Goal: Task Accomplishment & Management: Manage account settings

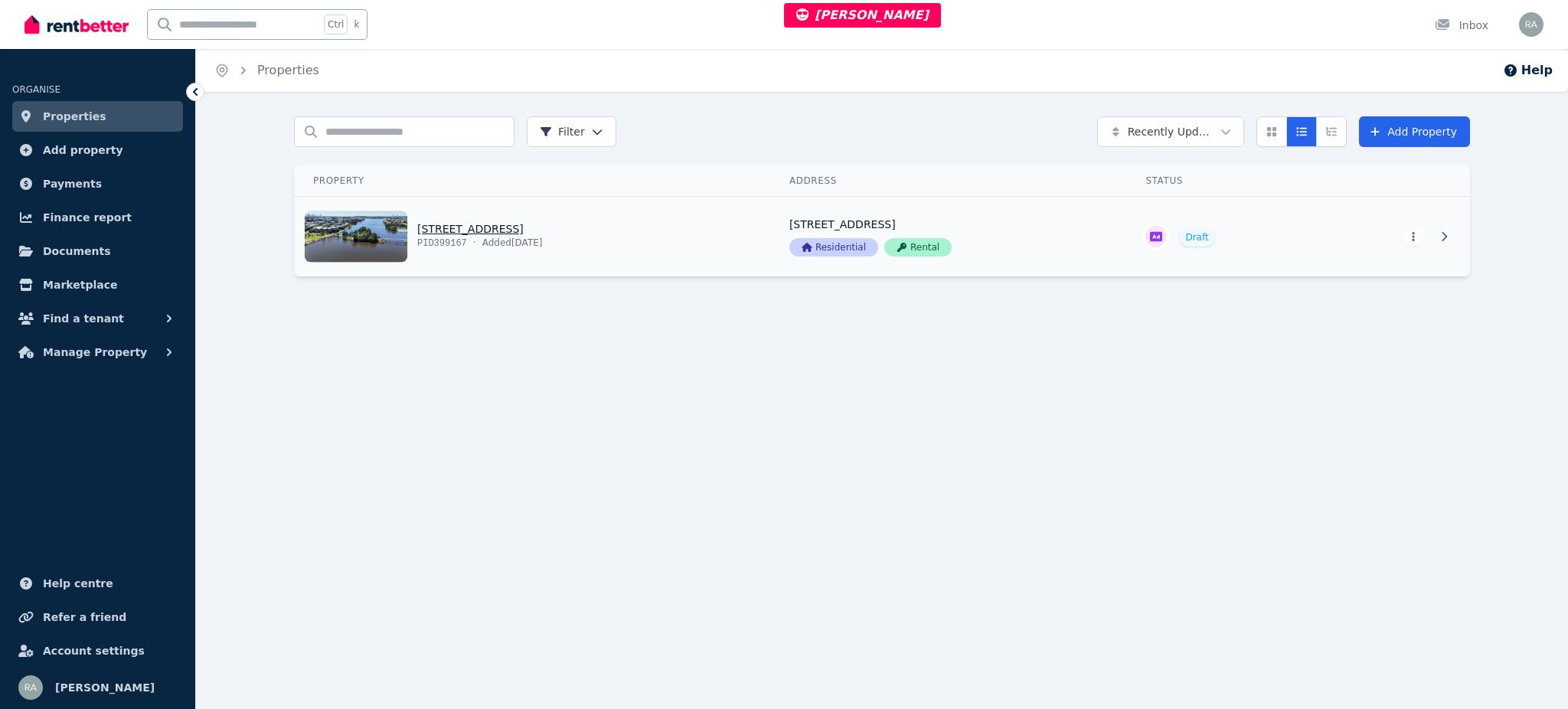
click at [728, 226] on link "View property details" at bounding box center [533, 236] width 476 height 79
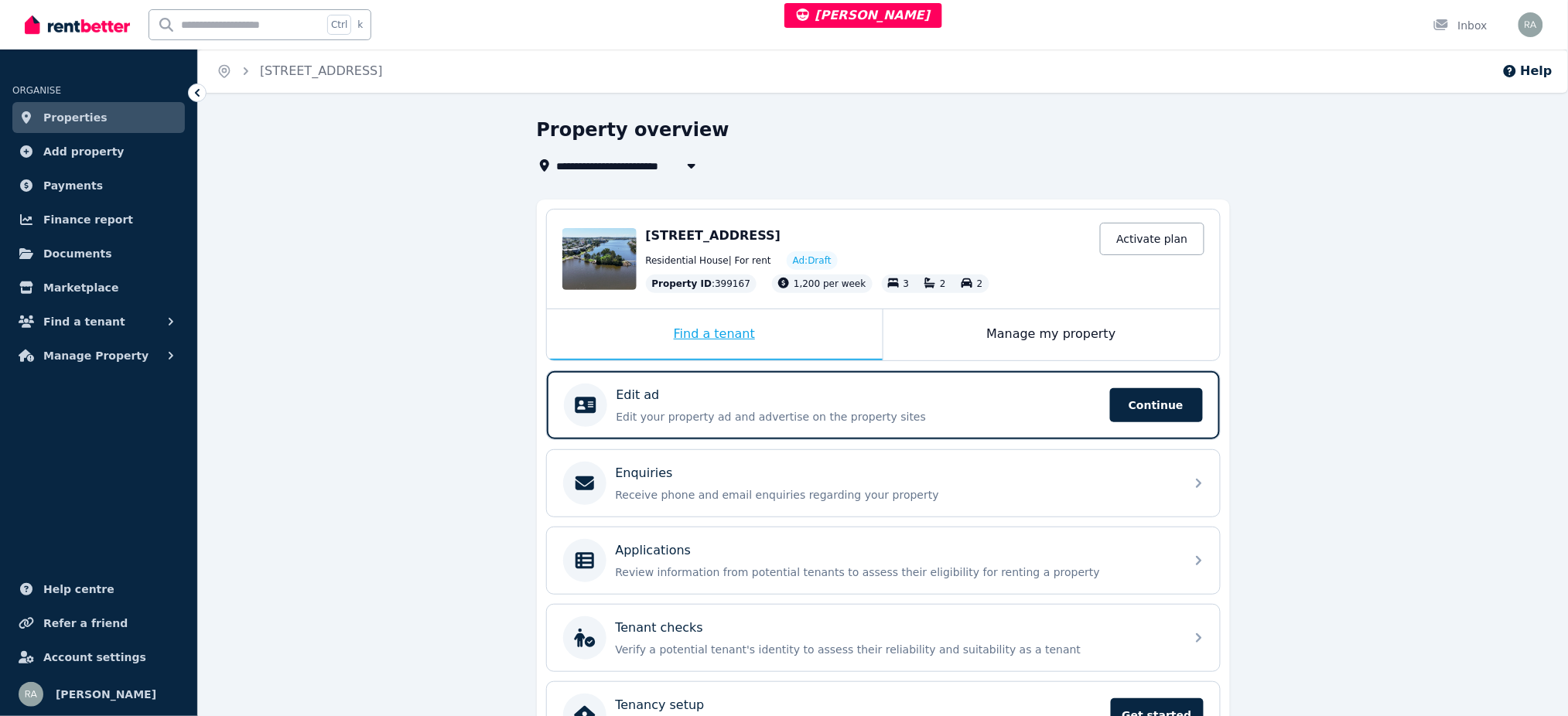
click at [803, 326] on div "Find a tenant" at bounding box center [714, 335] width 336 height 51
click at [964, 405] on div "Edit ad Edit your property ad and advertise on the property sites Continue" at bounding box center [858, 405] width 484 height 39
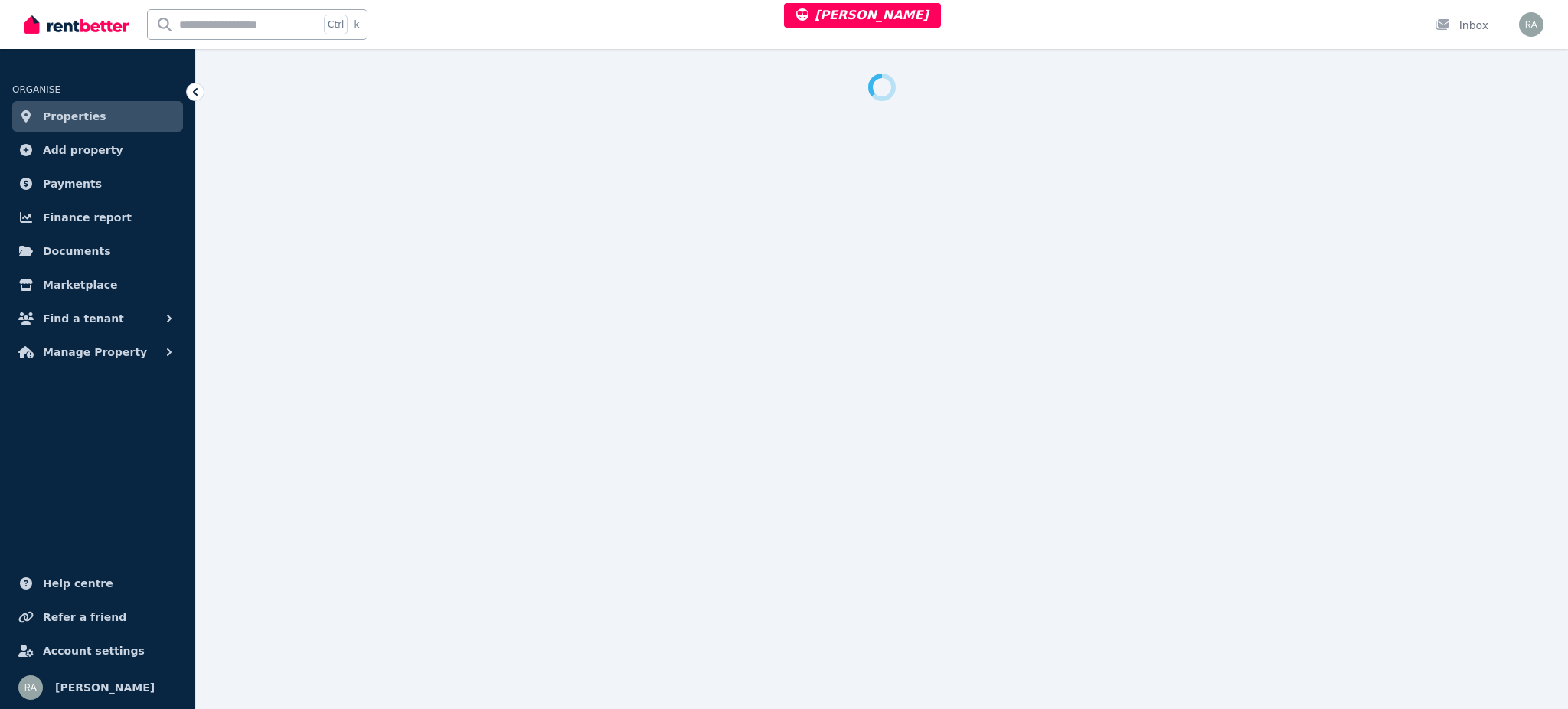
select select "***"
select select "**********"
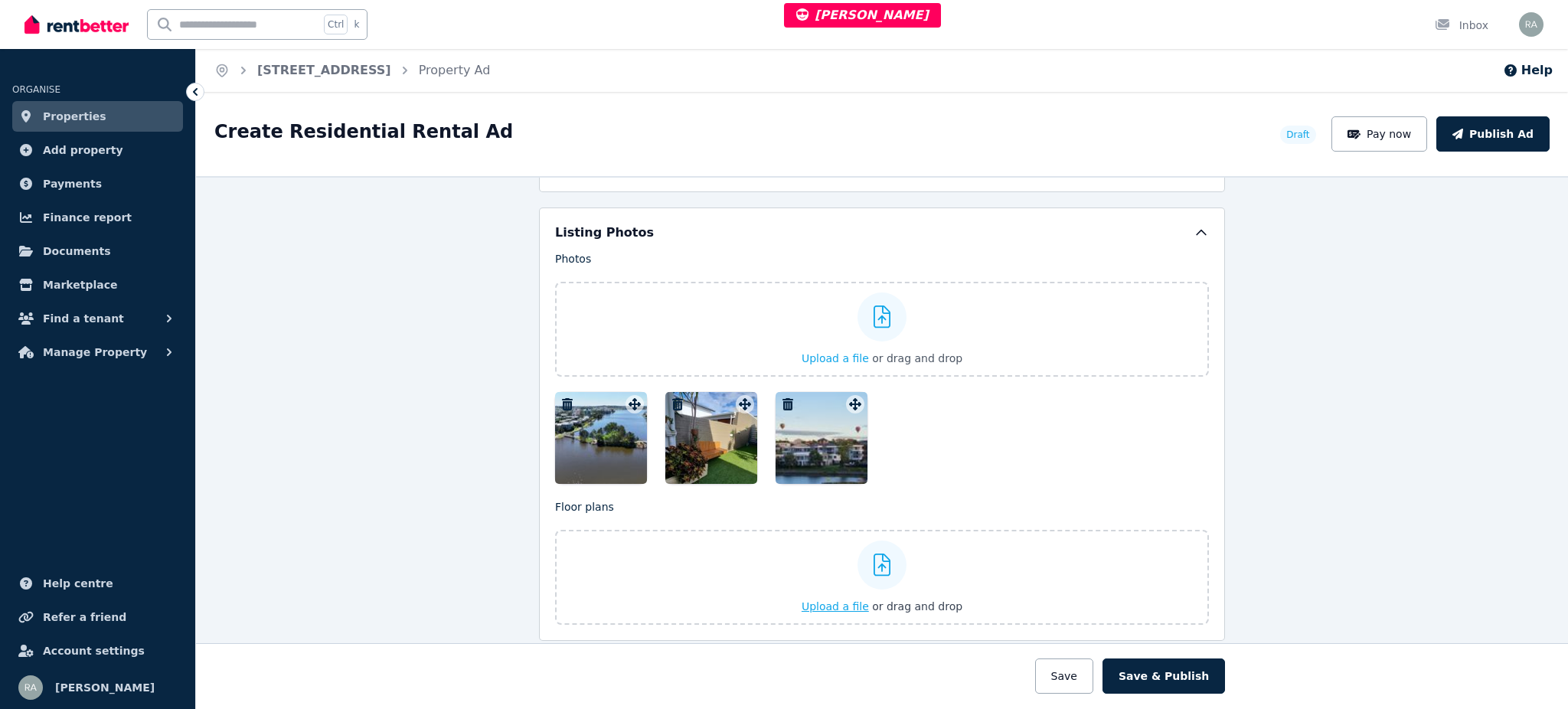
scroll to position [1839, 0]
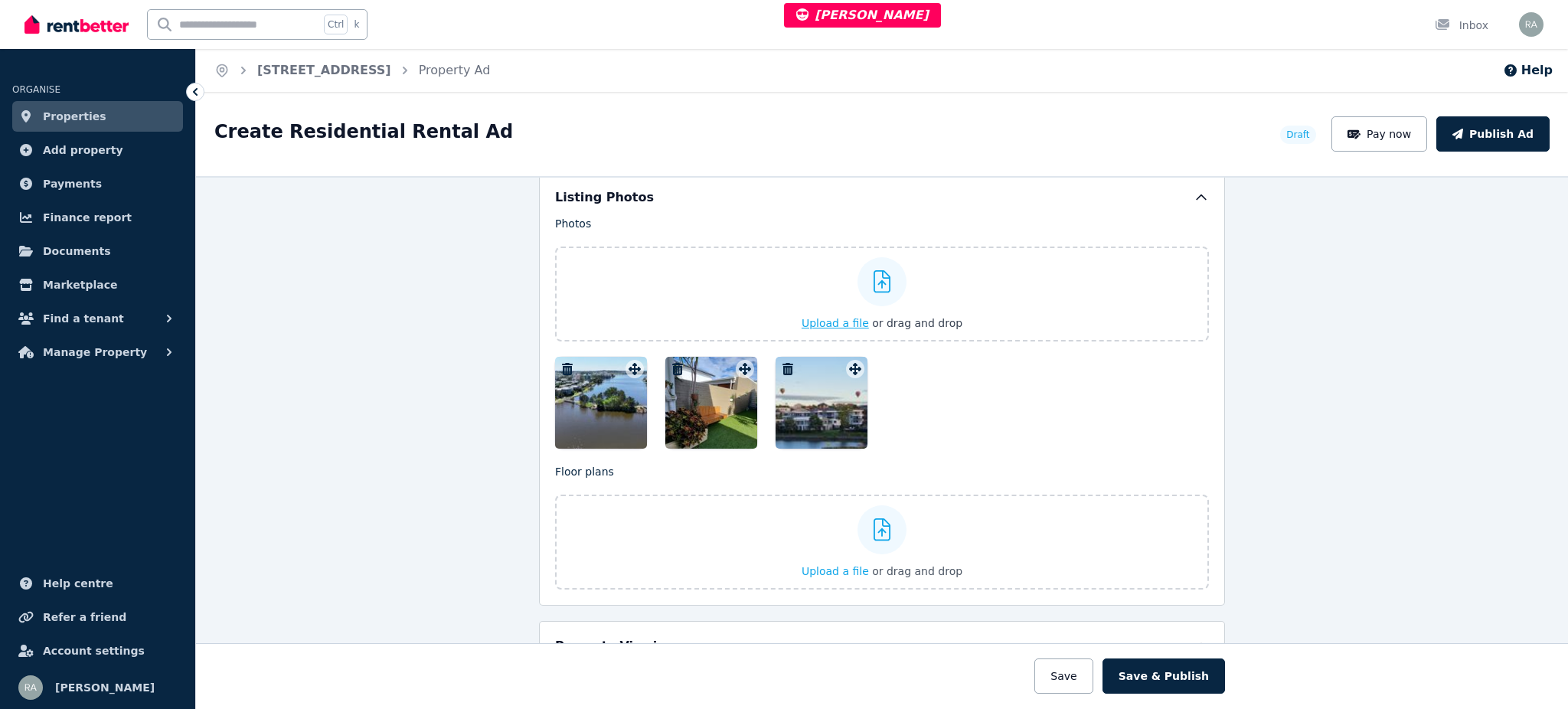
click at [823, 318] on span "Upload a file" at bounding box center [836, 323] width 67 height 12
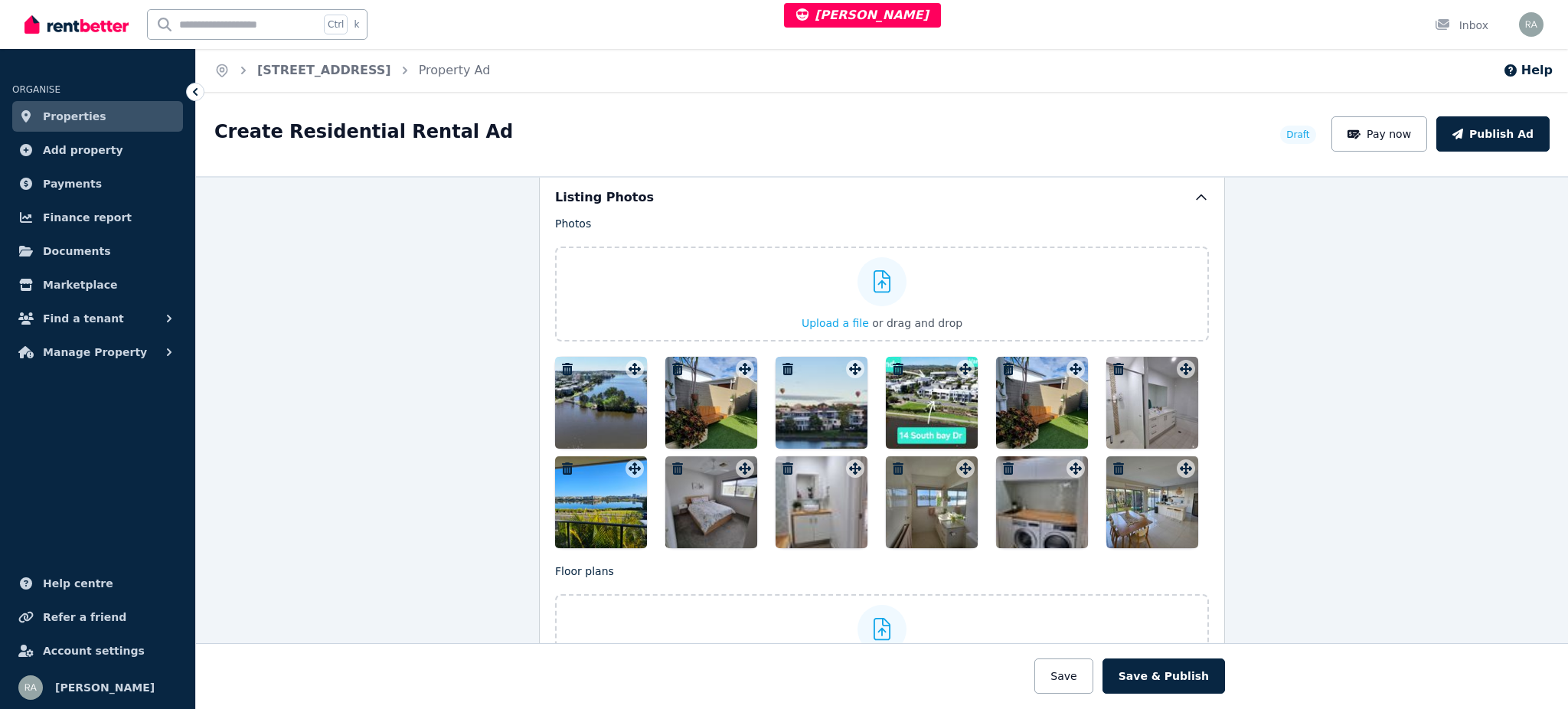
drag, startPoint x: 817, startPoint y: 524, endPoint x: 827, endPoint y: 514, distance: 14.1
click at [827, 514] on div at bounding box center [821, 502] width 92 height 92
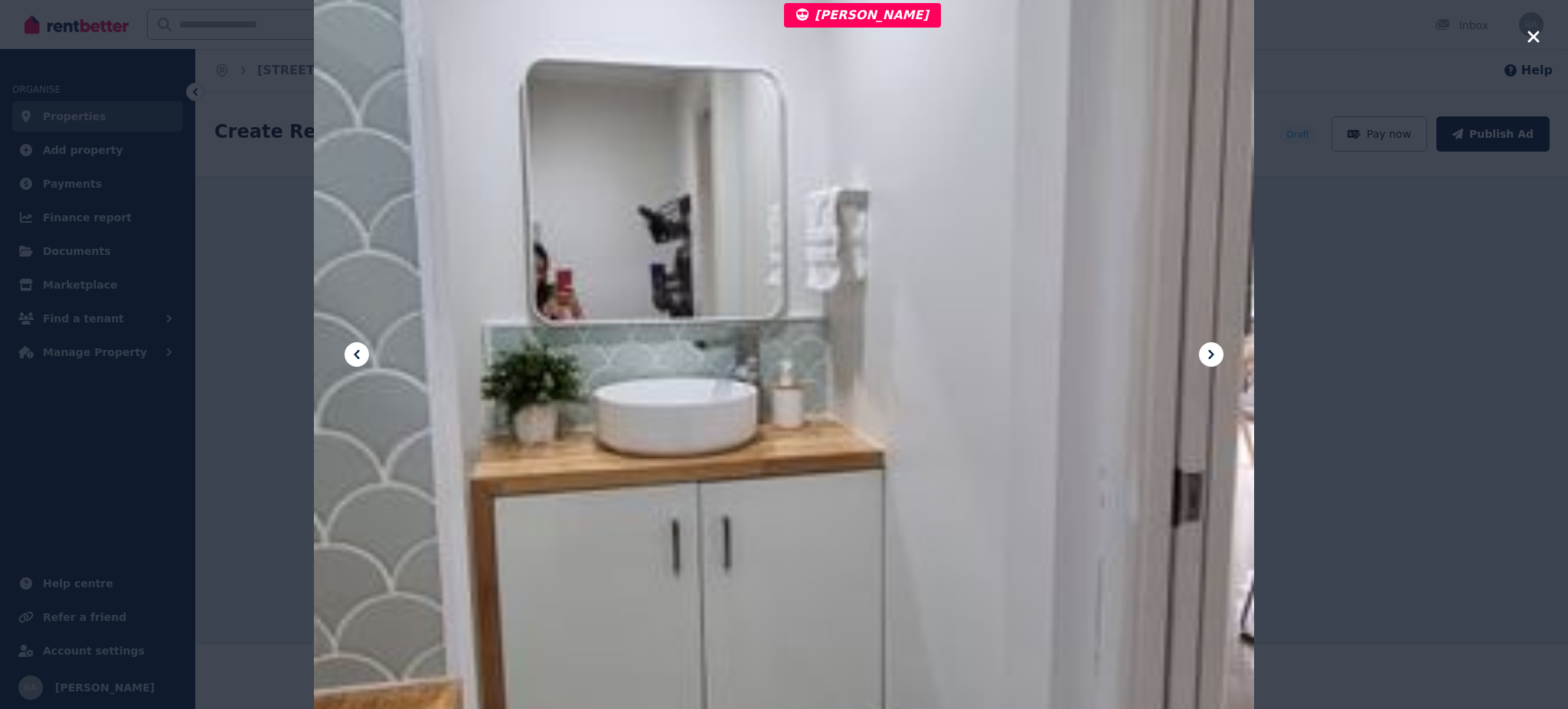
click at [1537, 33] on icon "button" at bounding box center [1533, 36] width 12 height 12
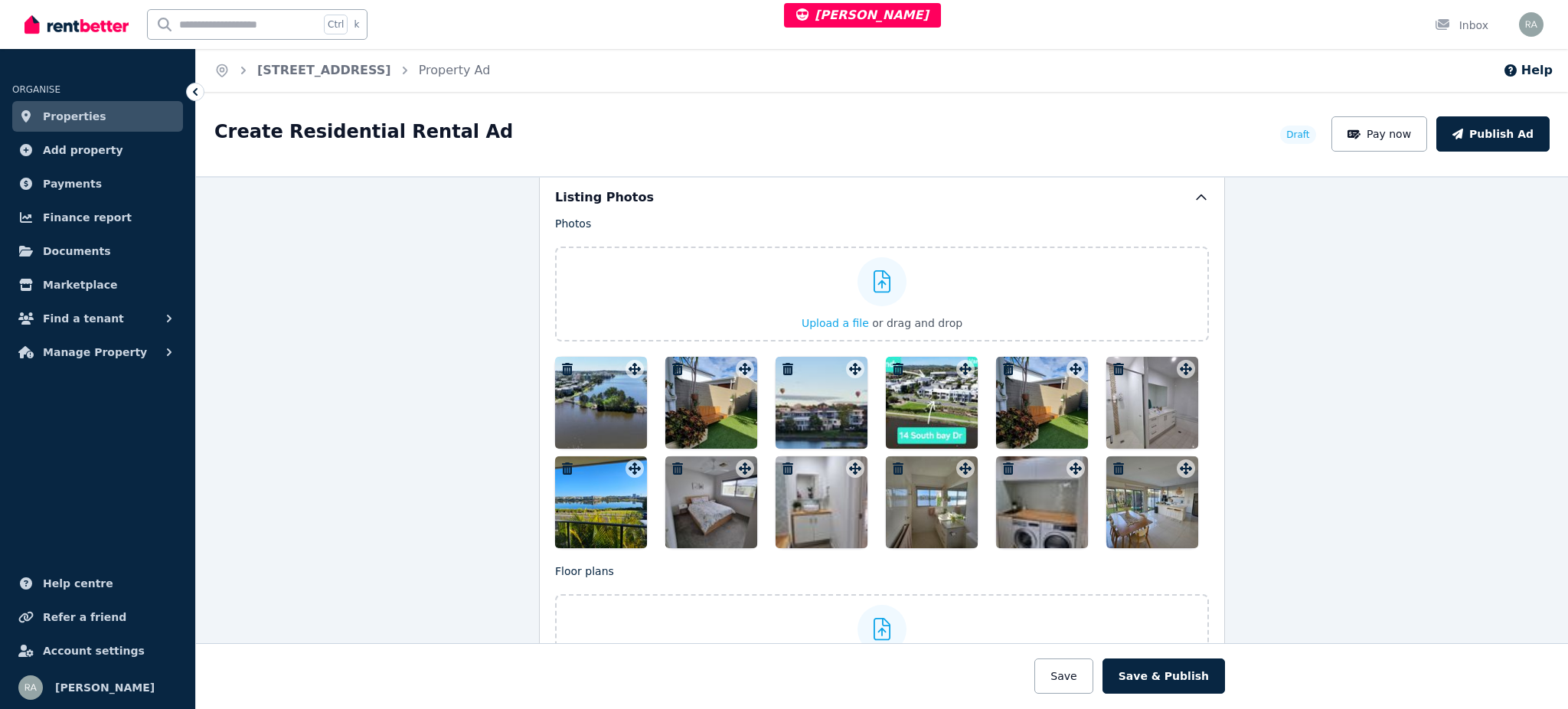
click at [836, 489] on div at bounding box center [821, 502] width 92 height 92
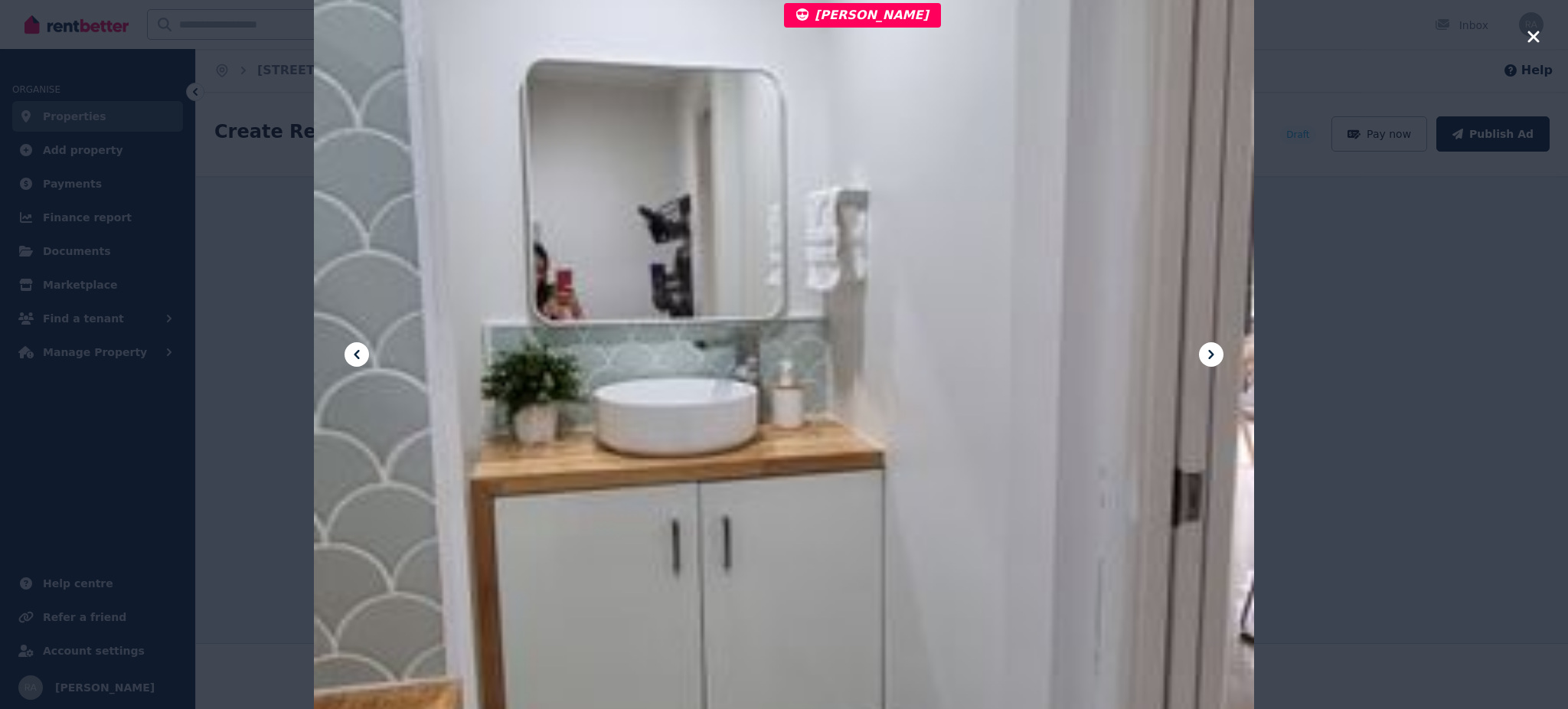
click at [1538, 26] on div at bounding box center [784, 354] width 1568 height 709
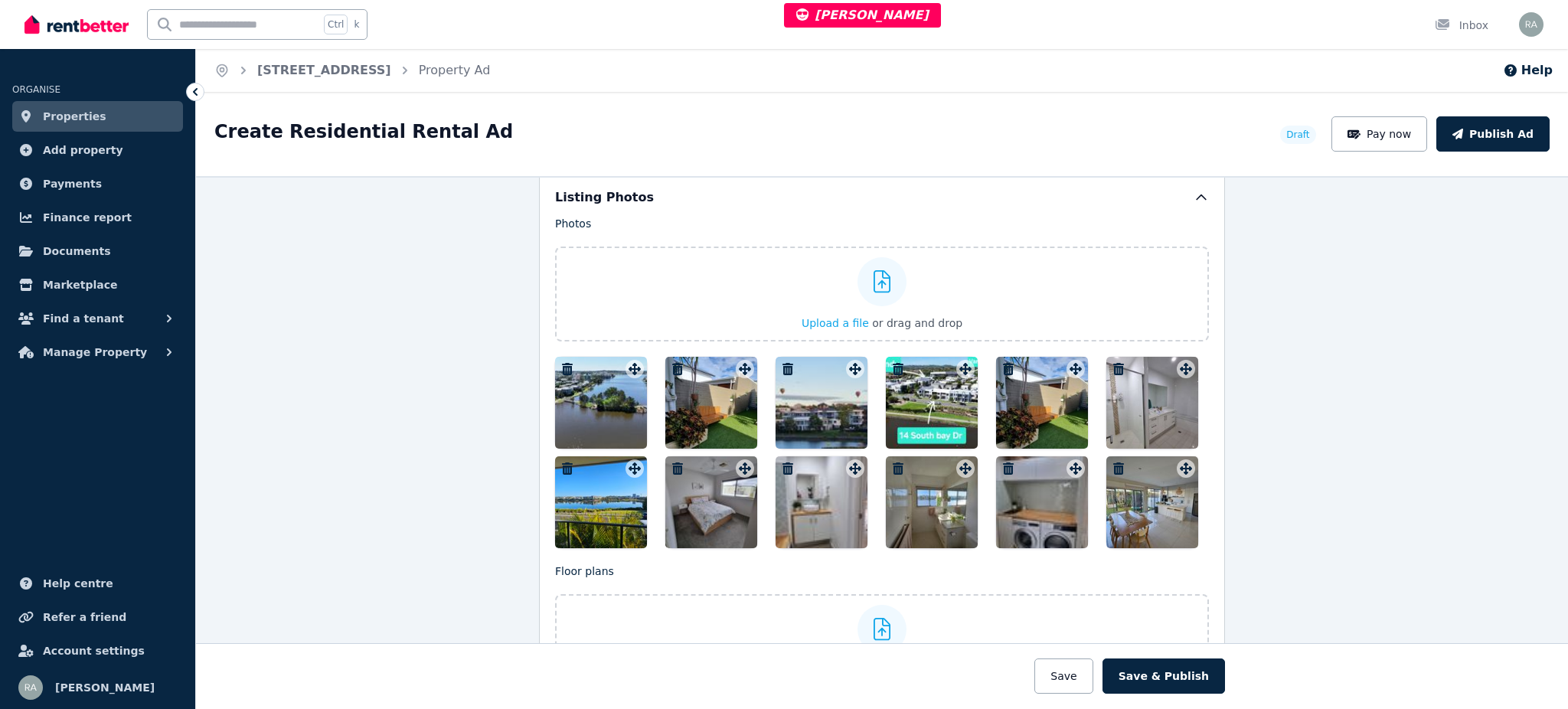
click at [578, 406] on div at bounding box center [601, 402] width 92 height 92
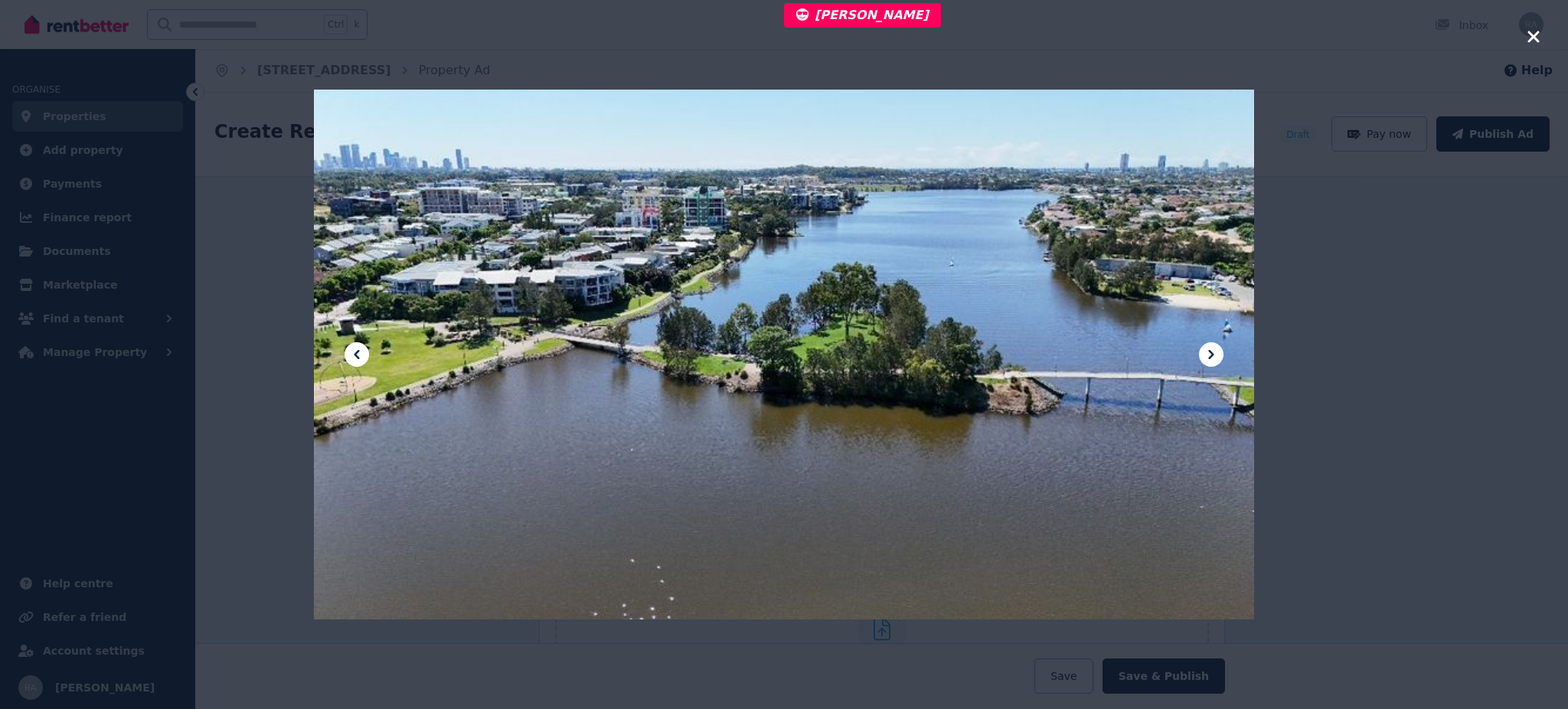
click at [1214, 356] on icon at bounding box center [1211, 355] width 18 height 18
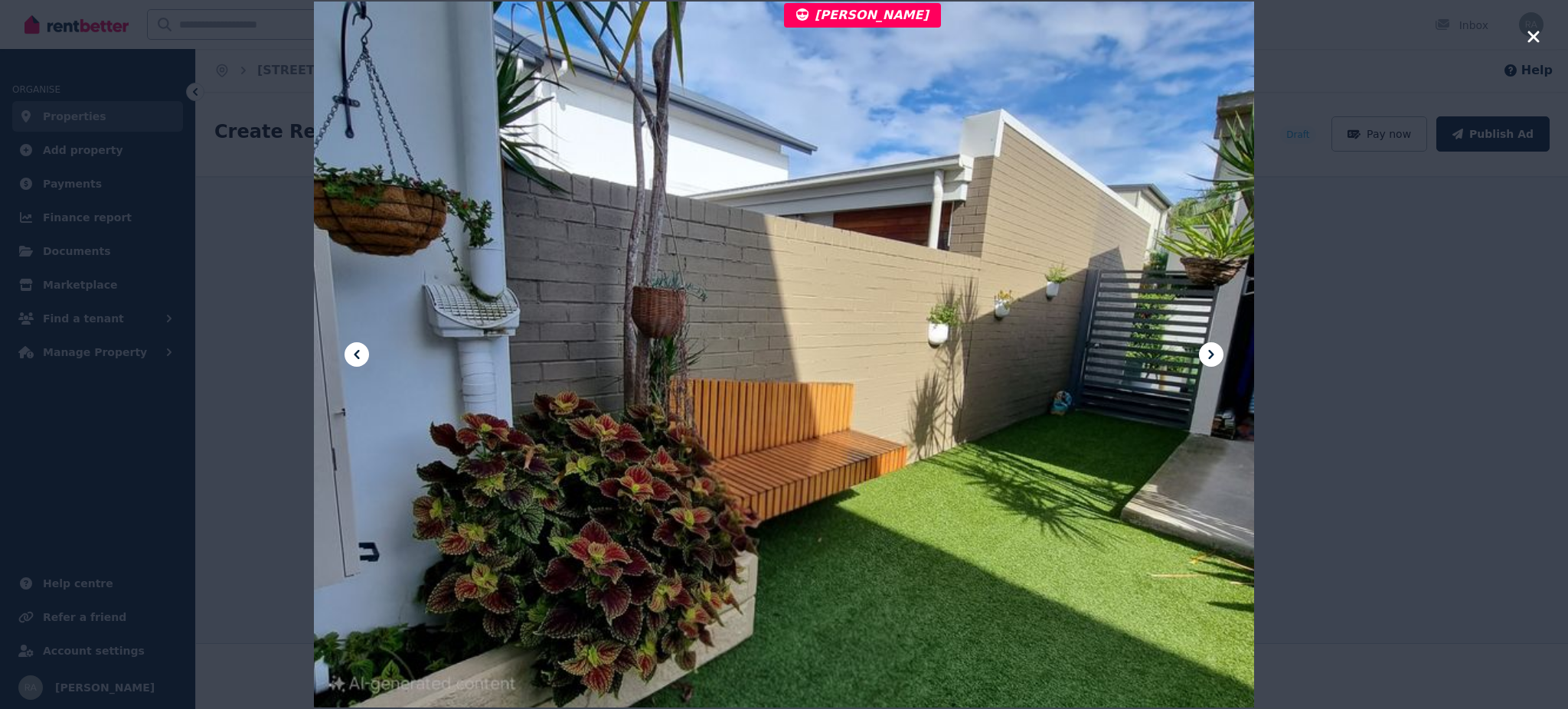
click at [1214, 356] on icon at bounding box center [1211, 355] width 18 height 18
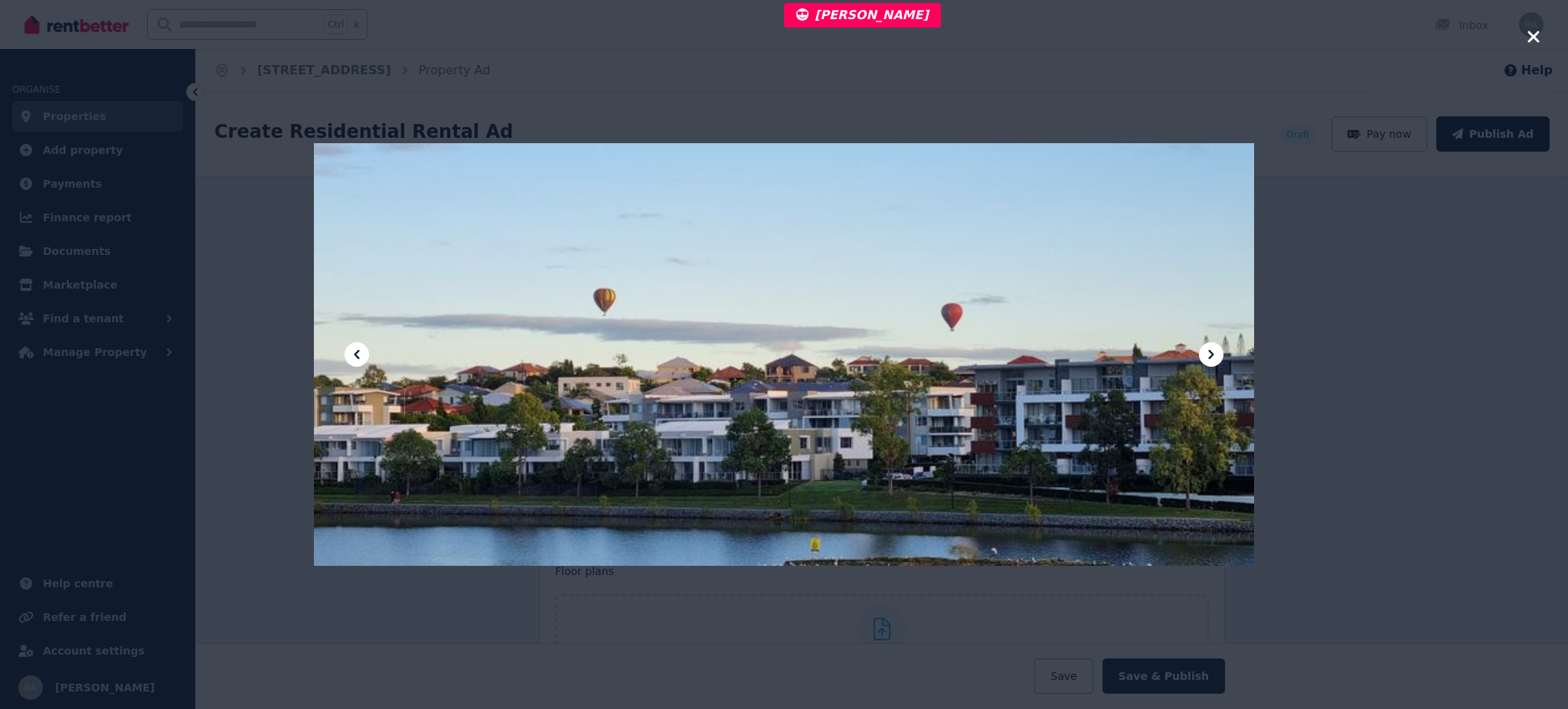
click at [1214, 356] on icon at bounding box center [1211, 355] width 18 height 18
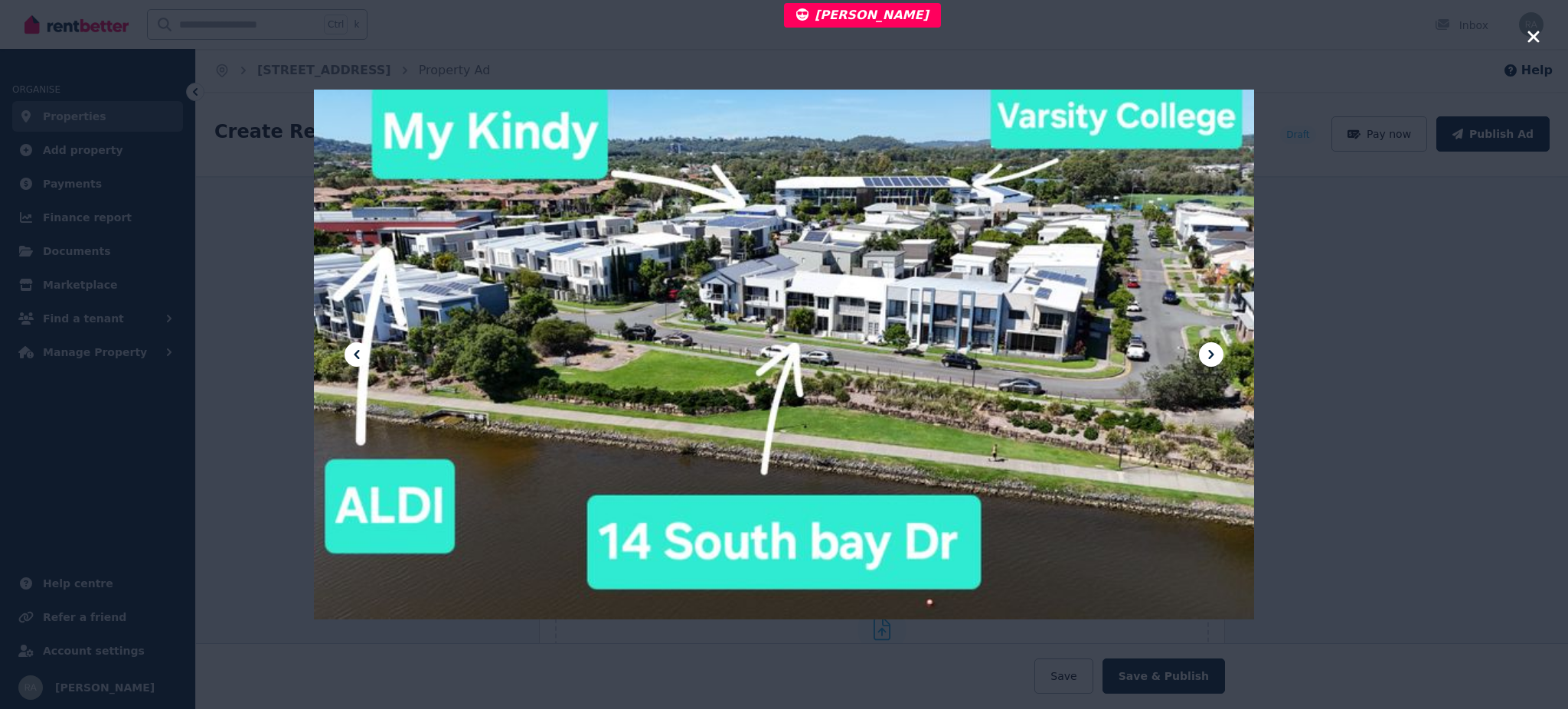
click at [1214, 356] on icon at bounding box center [1211, 355] width 18 height 18
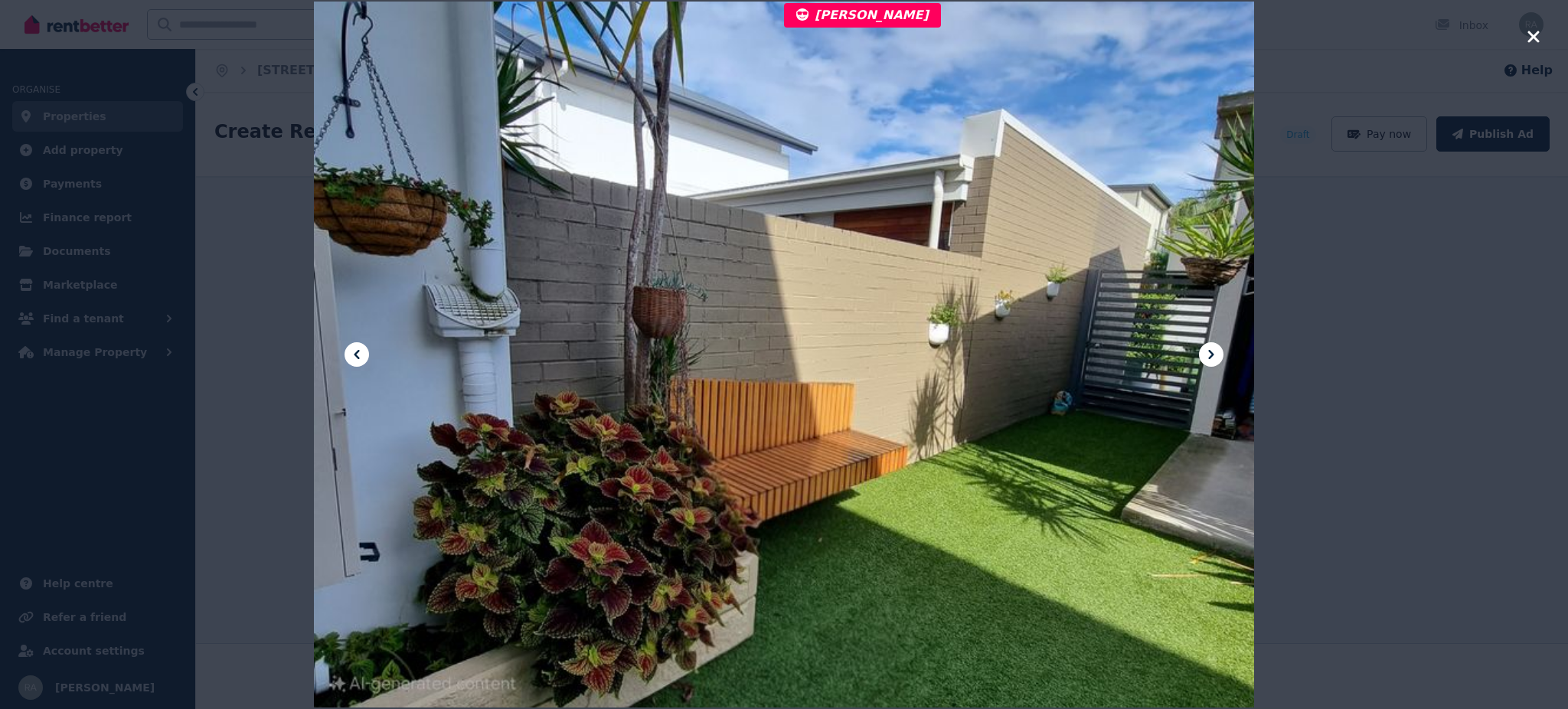
click at [1214, 356] on icon at bounding box center [1211, 355] width 18 height 18
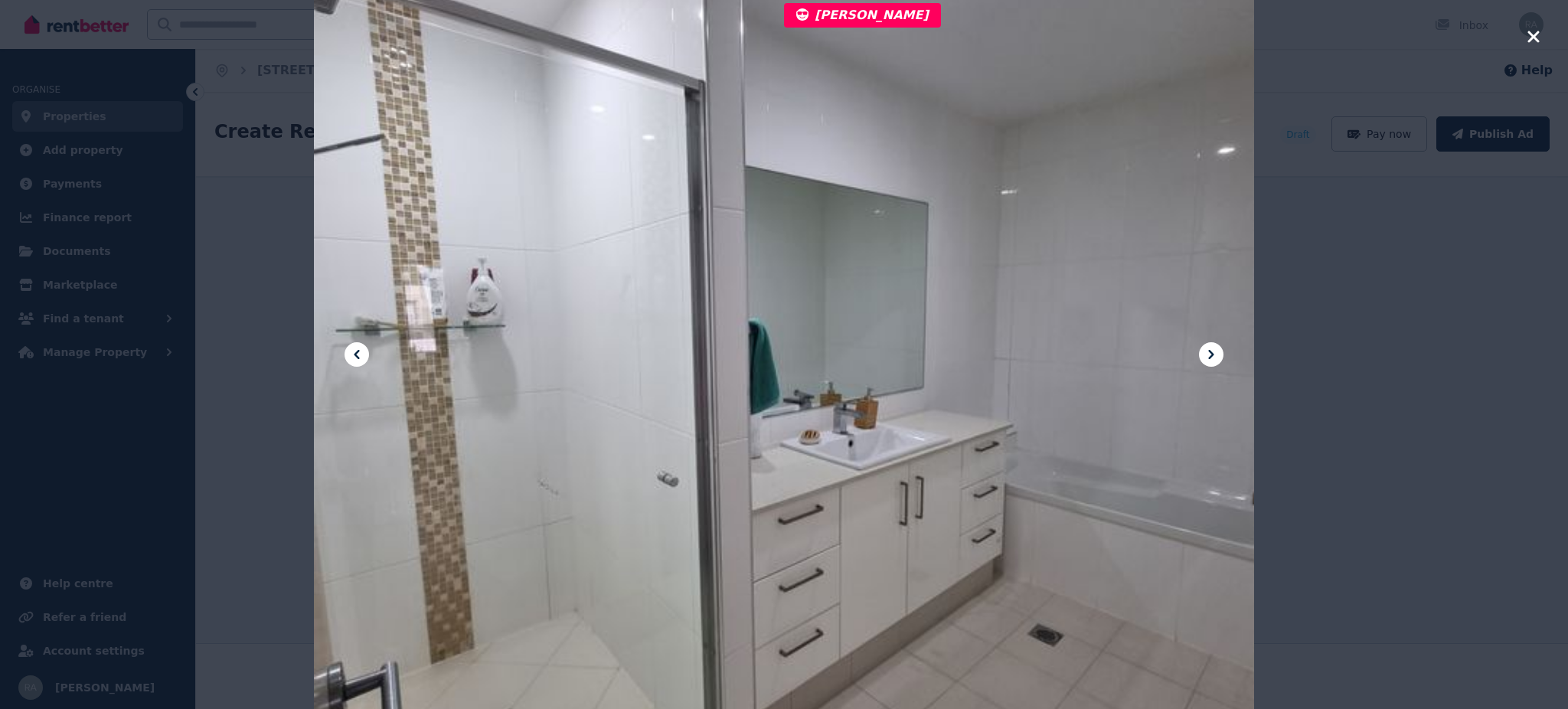
click at [1214, 356] on icon at bounding box center [1211, 355] width 18 height 18
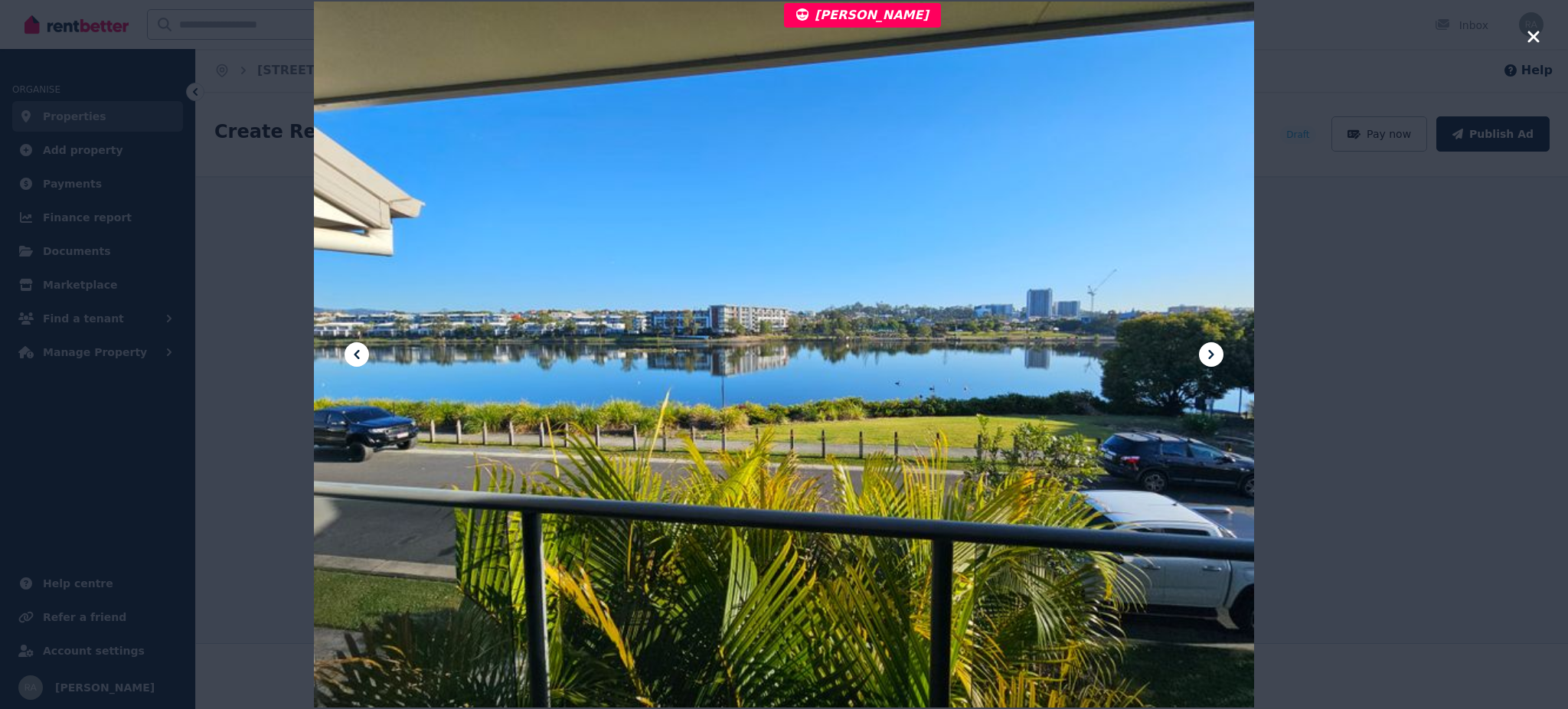
click at [1214, 356] on icon at bounding box center [1211, 355] width 18 height 18
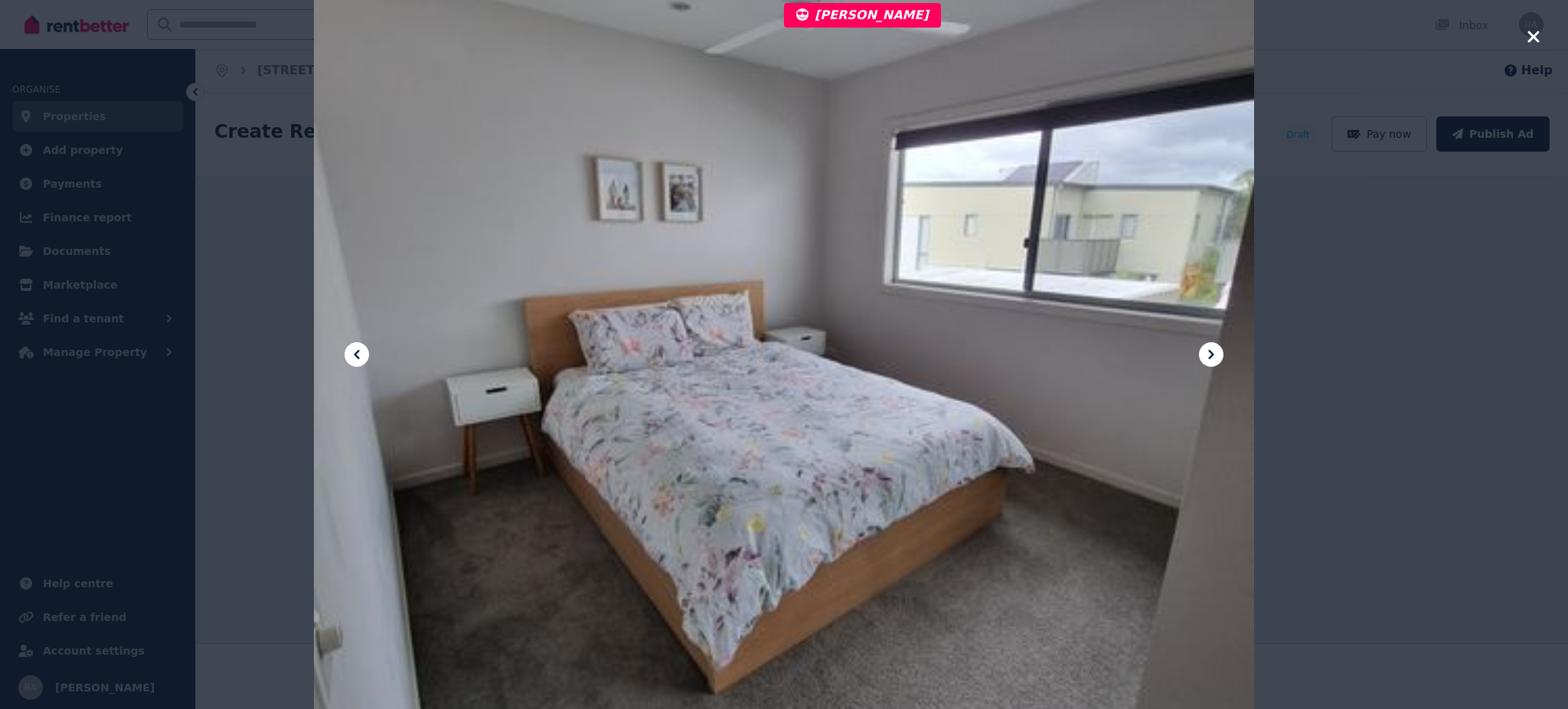
click at [1214, 356] on icon at bounding box center [1211, 355] width 18 height 18
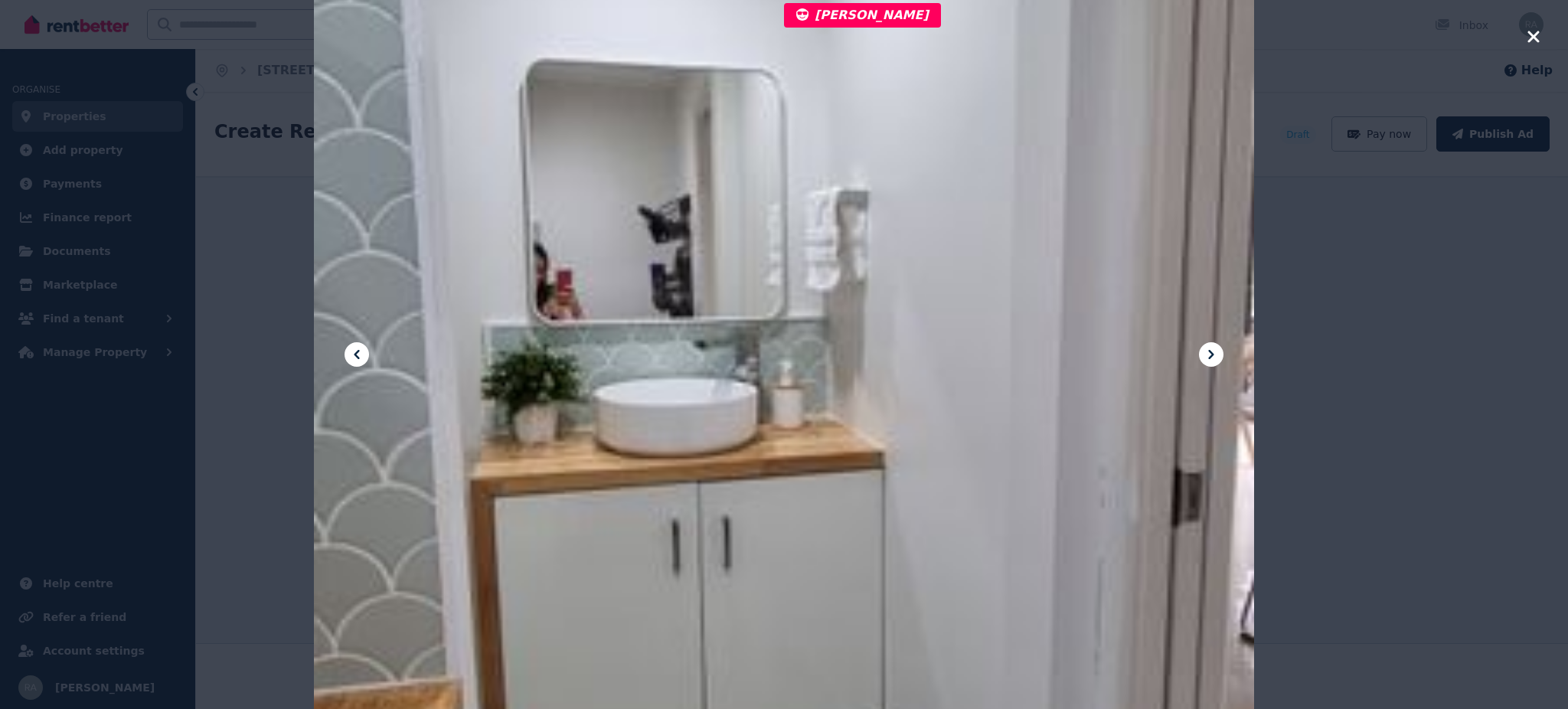
click at [1214, 356] on icon at bounding box center [1211, 355] width 18 height 18
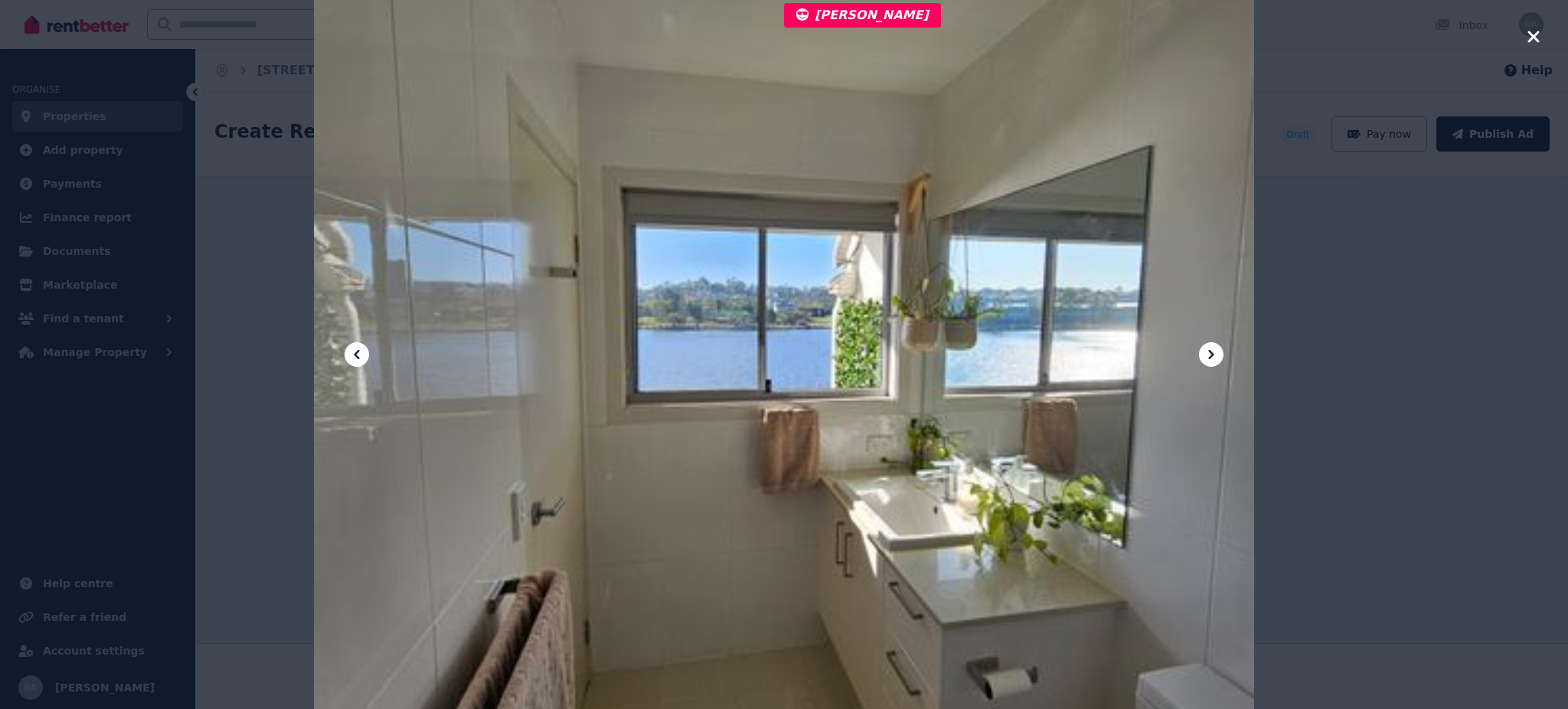
click at [1215, 356] on icon at bounding box center [1211, 355] width 18 height 18
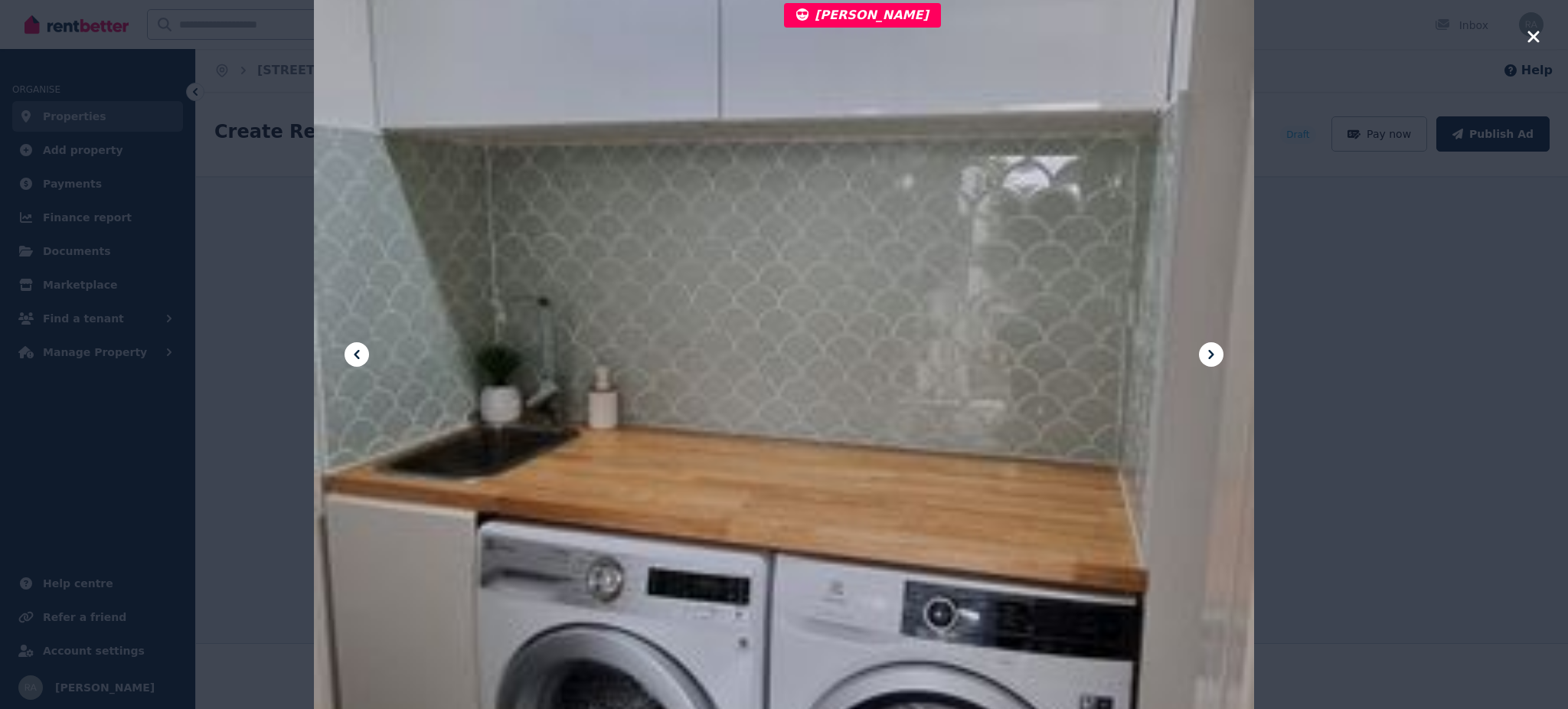
click at [1215, 356] on icon at bounding box center [1211, 355] width 18 height 18
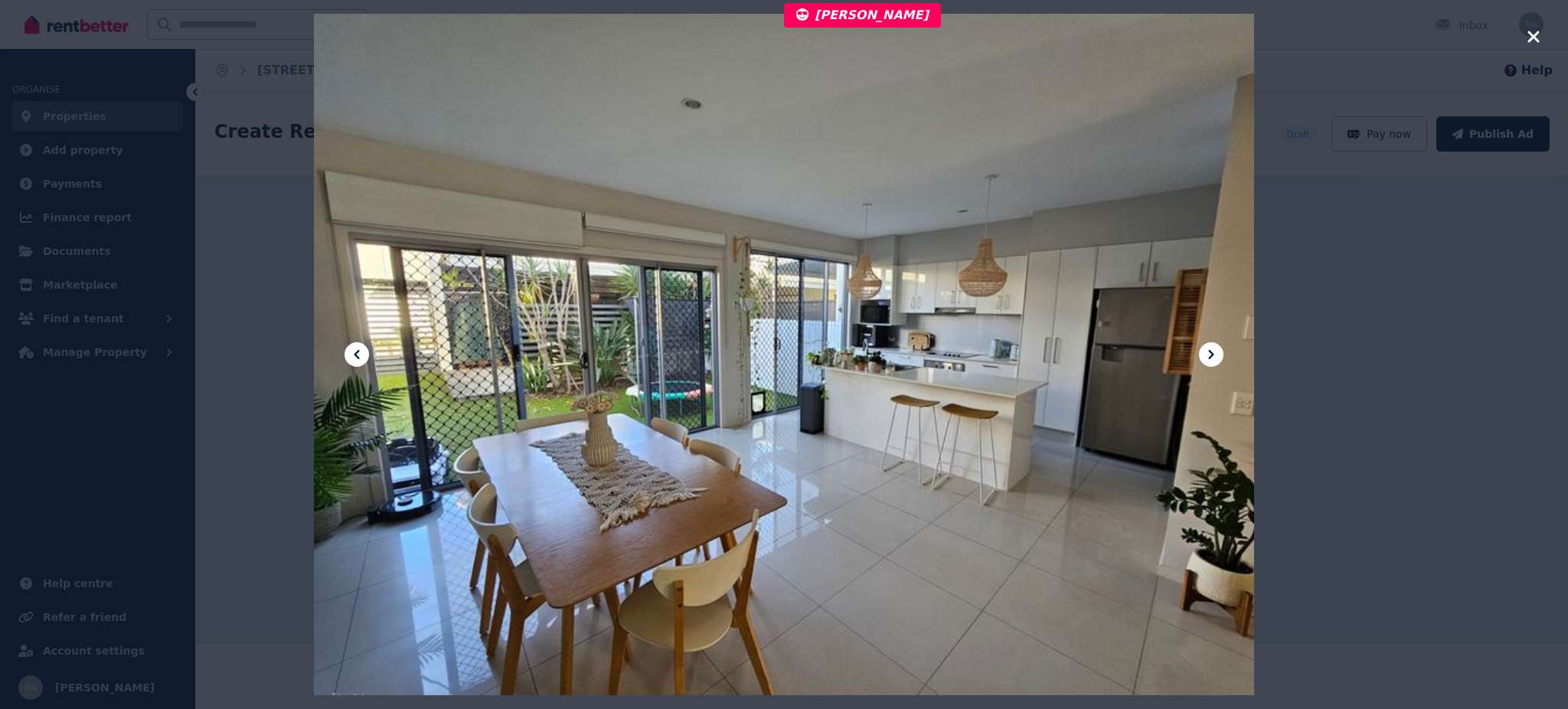
click at [1527, 30] on icon "button" at bounding box center [1533, 36] width 14 height 18
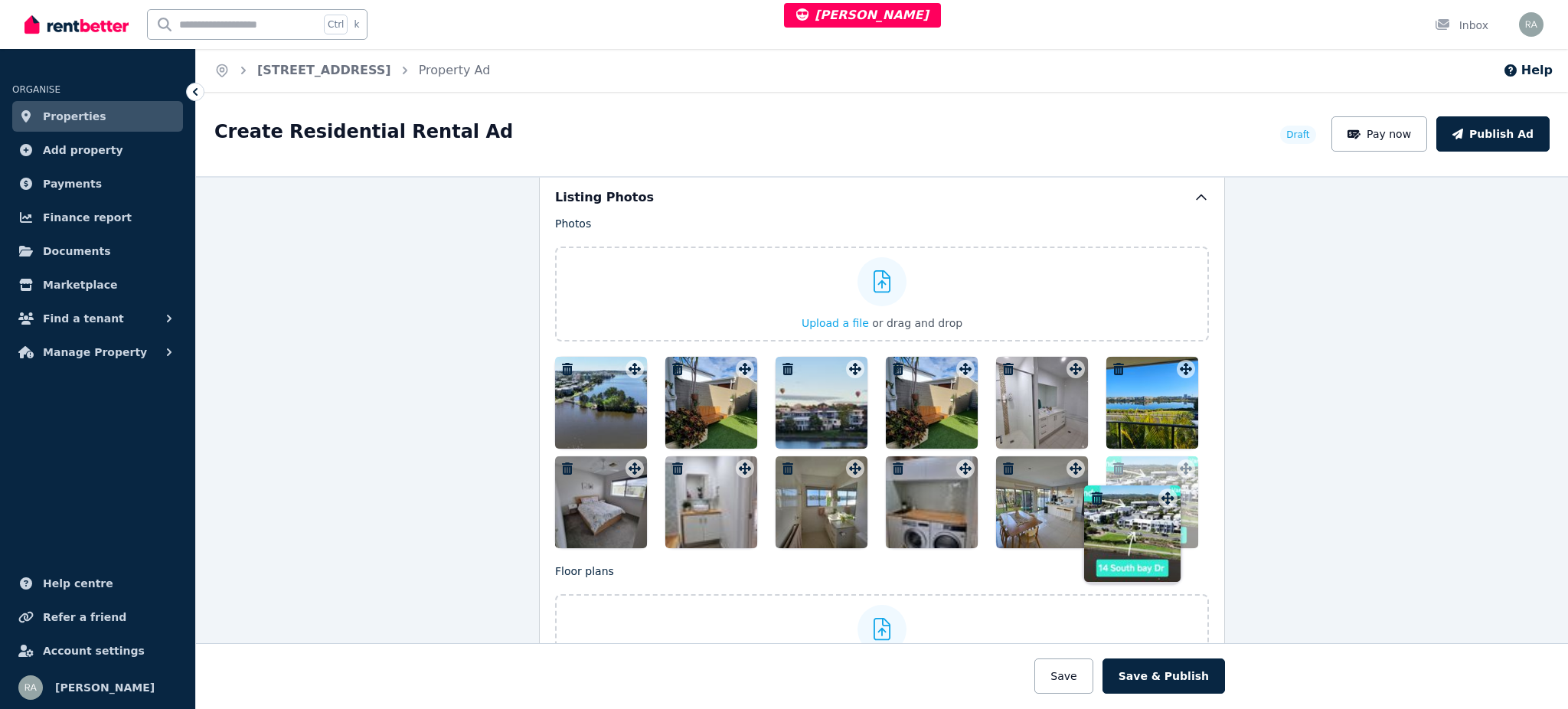
drag, startPoint x: 959, startPoint y: 367, endPoint x: 1170, endPoint y: 474, distance: 236.6
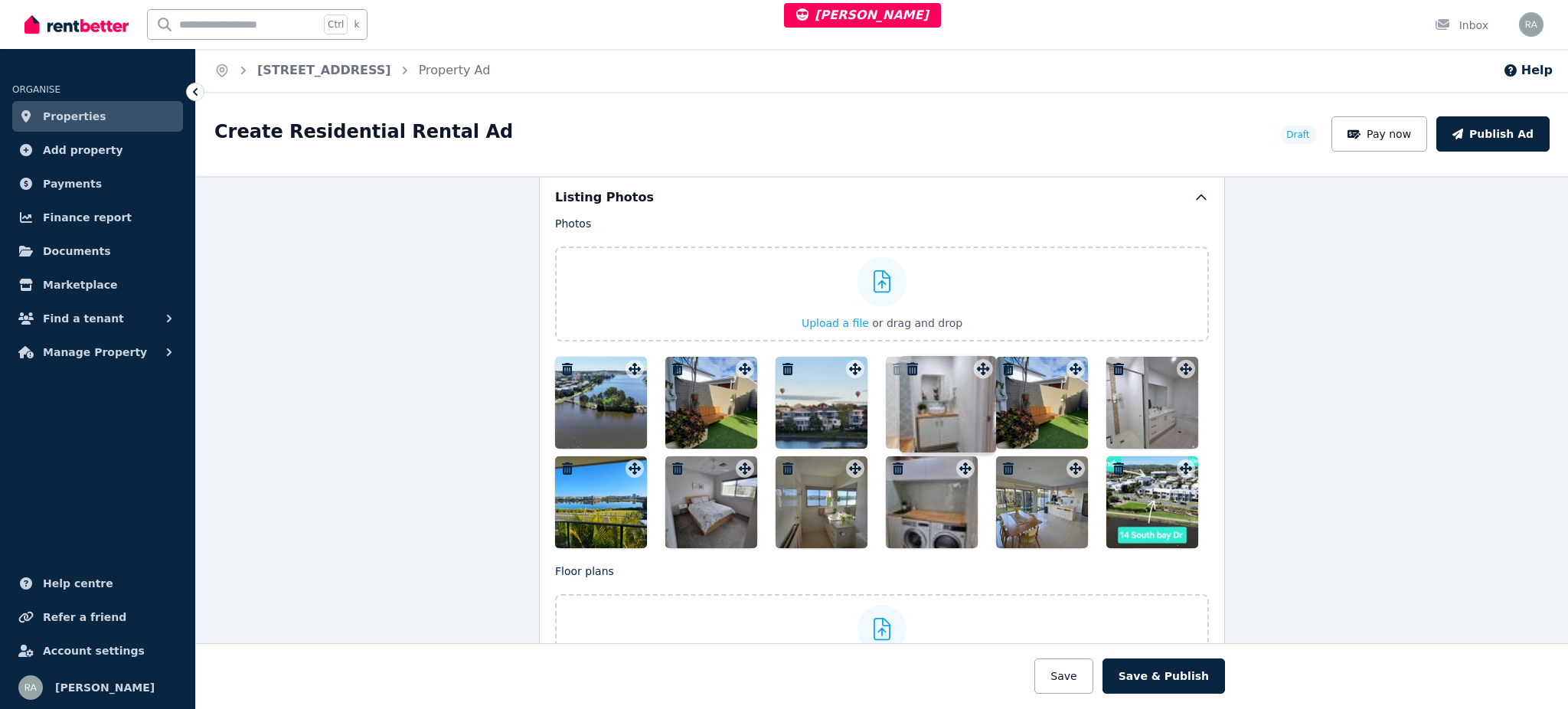
drag, startPoint x: 740, startPoint y: 466, endPoint x: 984, endPoint y: 354, distance: 268.5
click at [984, 354] on div "Photos Upload a file or drag and drop Uploaded " 20220520_105420.jpg " Uploaded…" at bounding box center [882, 382] width 654 height 332
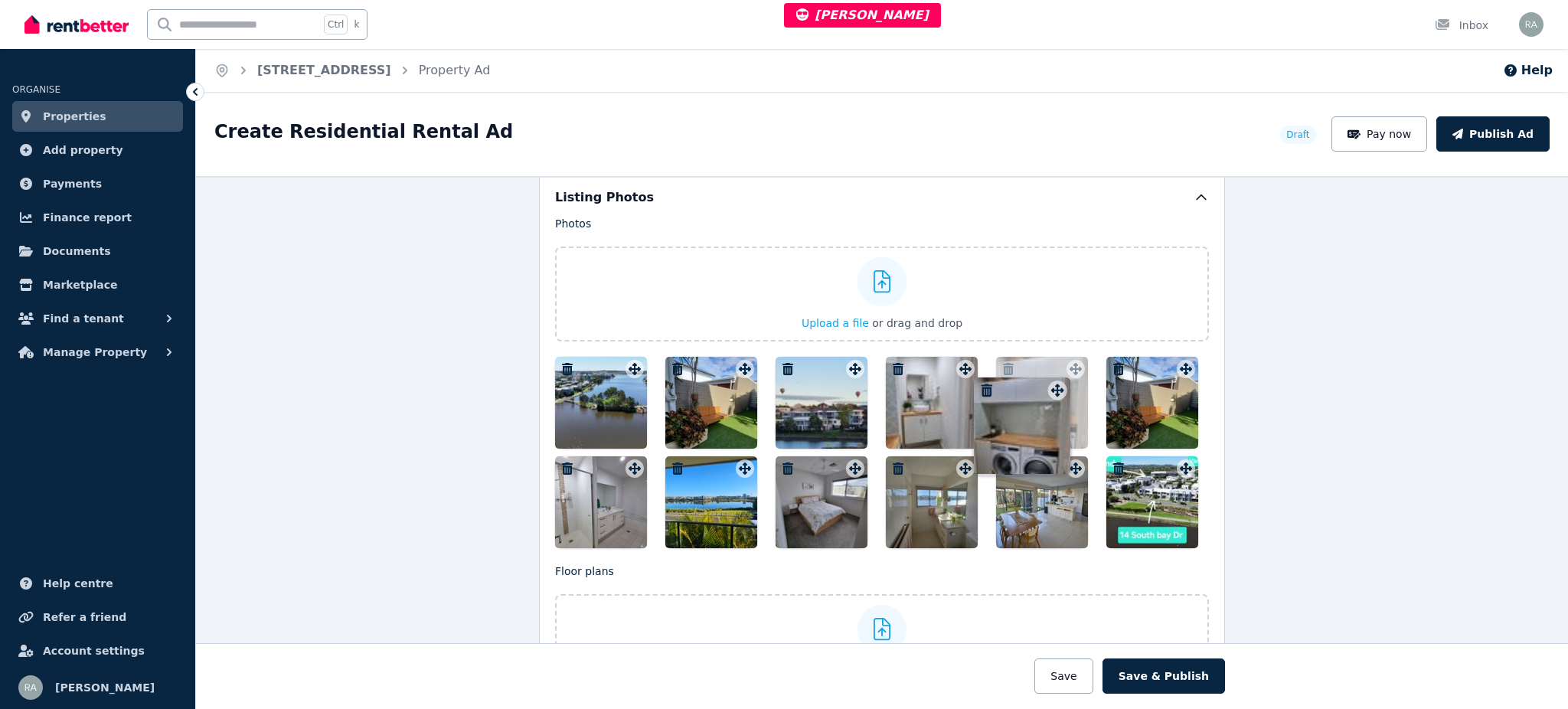
drag, startPoint x: 956, startPoint y: 465, endPoint x: 1054, endPoint y: 374, distance: 133.7
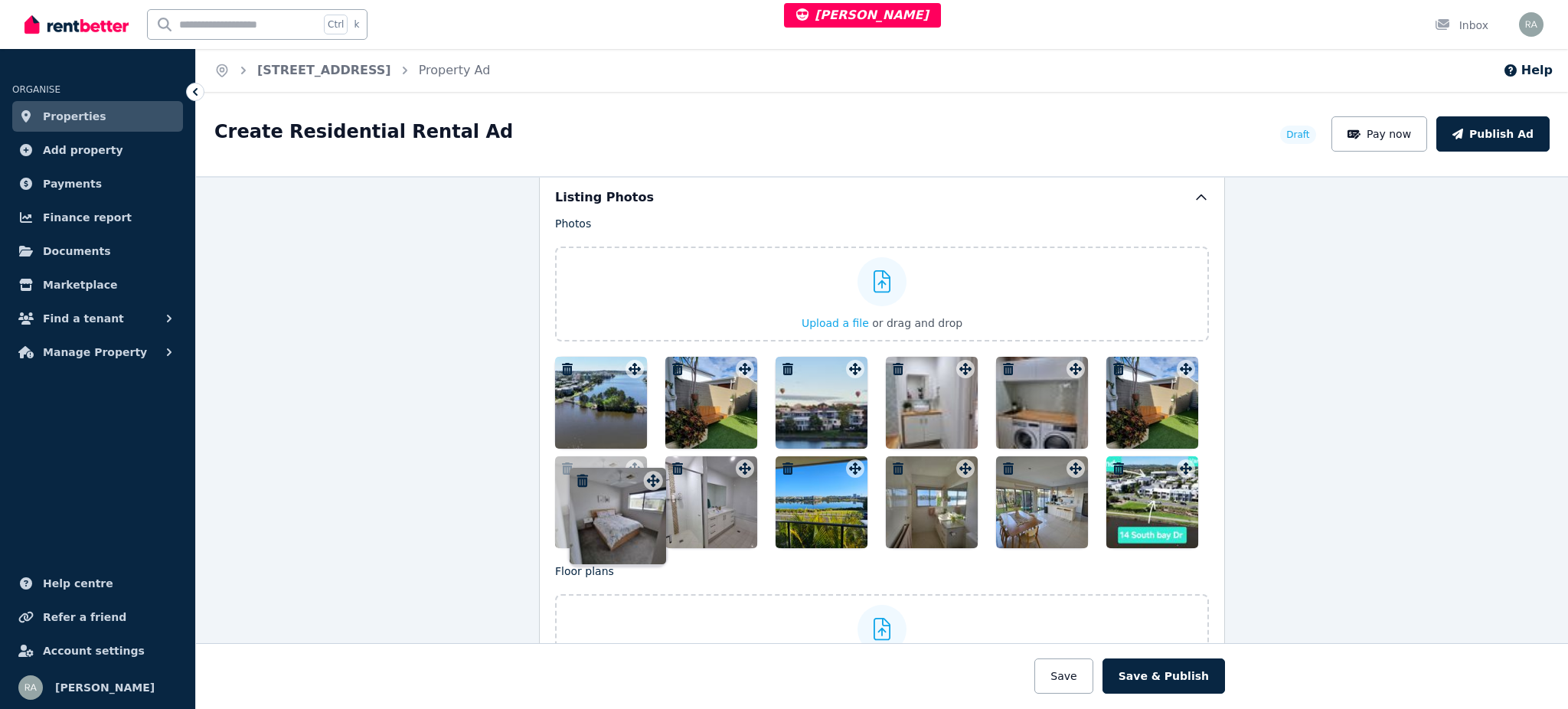
drag, startPoint x: 848, startPoint y: 465, endPoint x: 646, endPoint y: 457, distance: 202.2
click at [651, 464] on div at bounding box center [882, 453] width 654 height 192
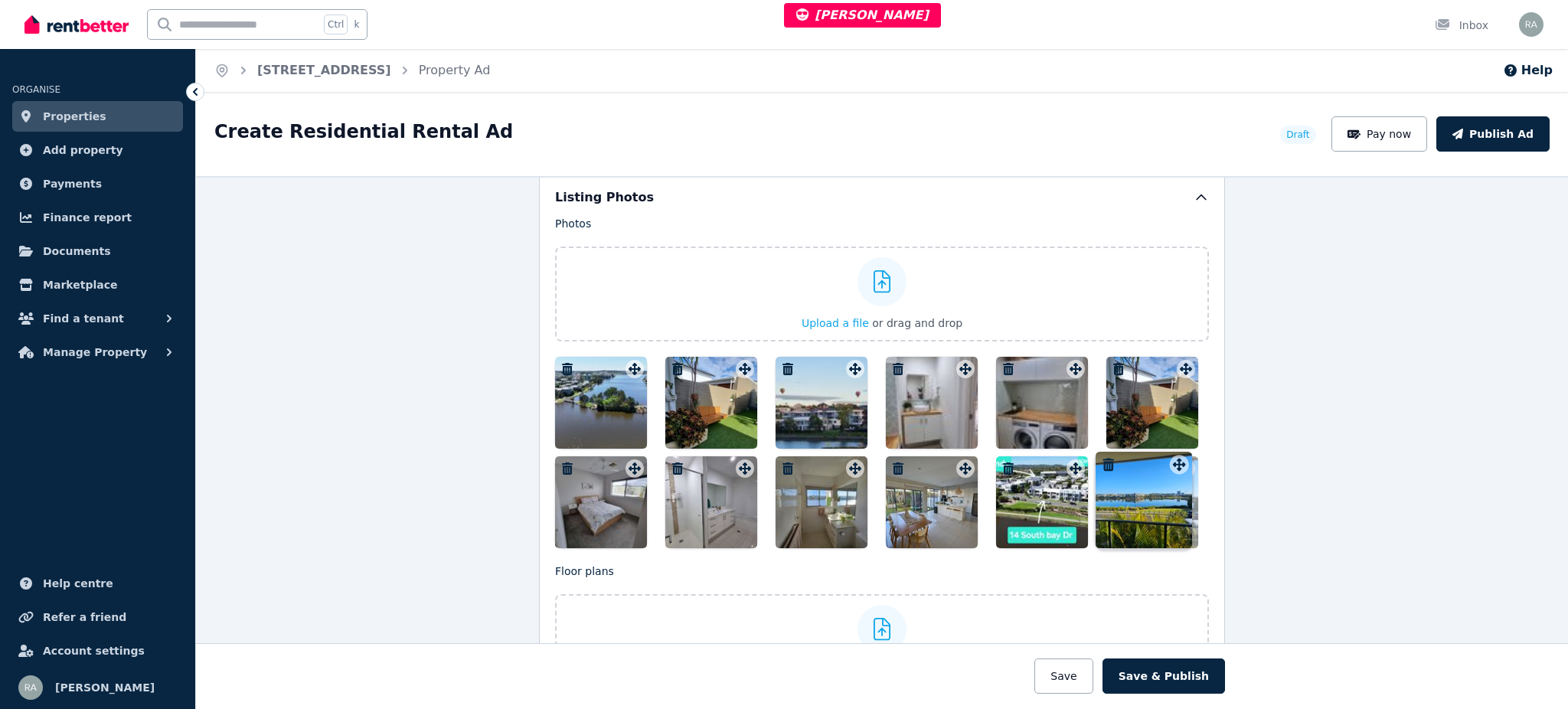
drag, startPoint x: 909, startPoint y: 474, endPoint x: 1179, endPoint y: 449, distance: 271.2
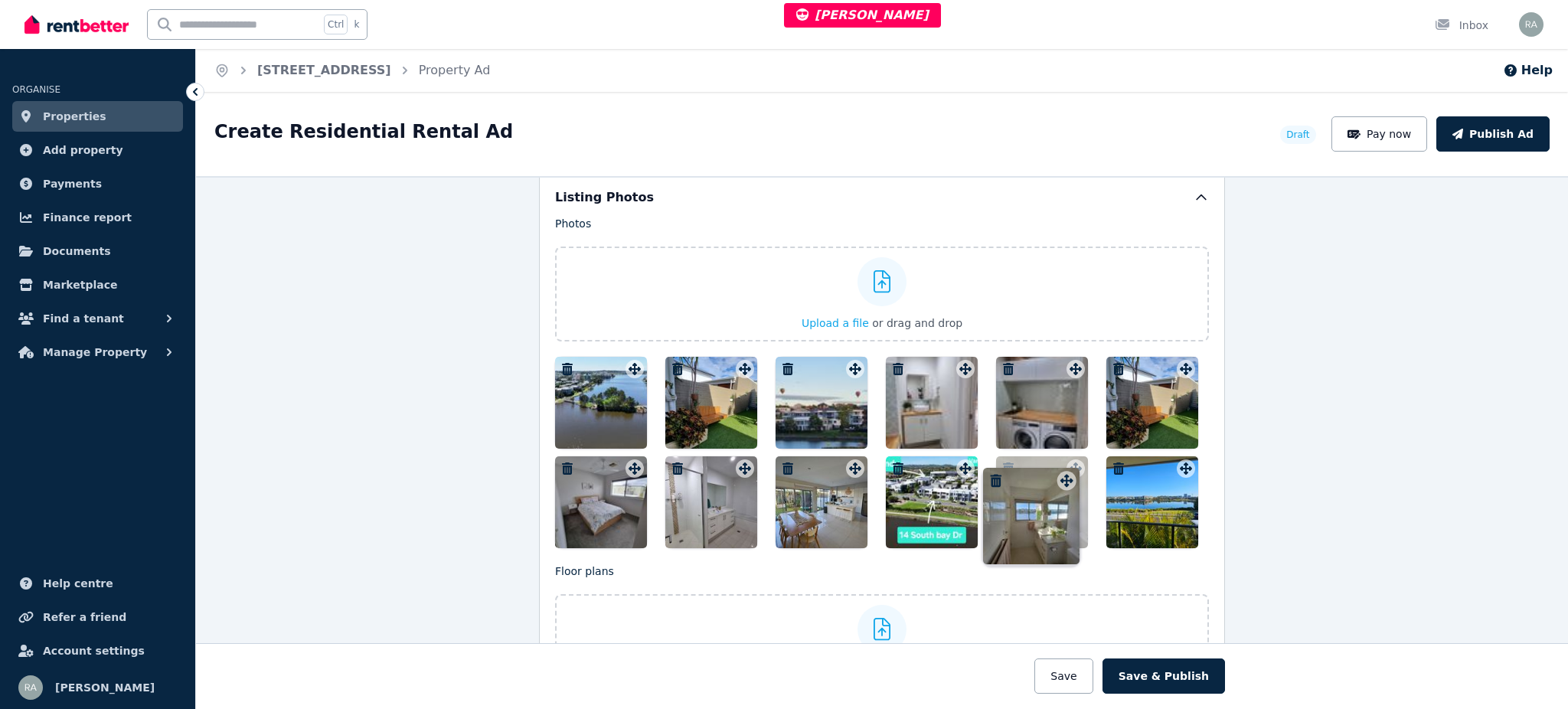
drag, startPoint x: 846, startPoint y: 467, endPoint x: 1051, endPoint y: 462, distance: 205.1
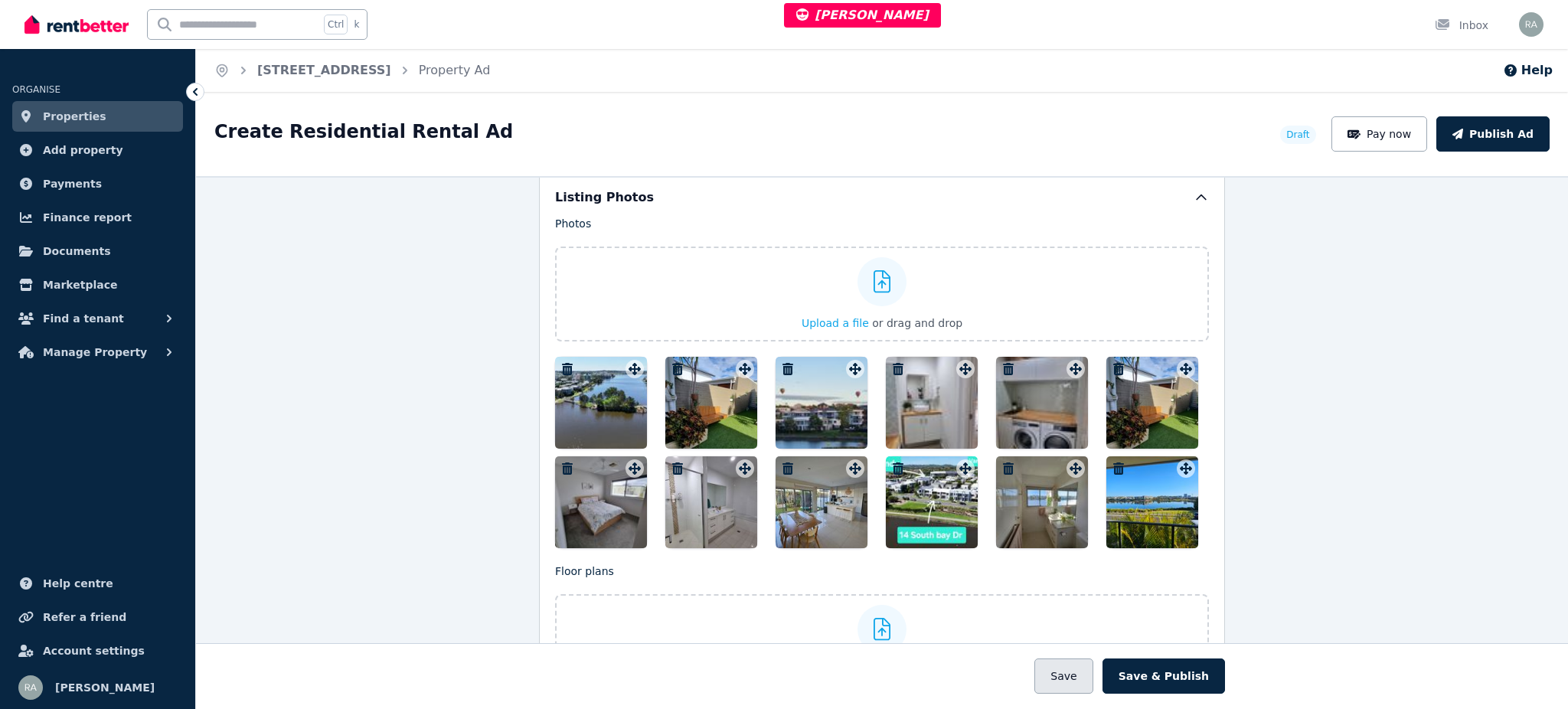
drag, startPoint x: 1080, startPoint y: 665, endPoint x: 1000, endPoint y: 693, distance: 84.8
click at [1079, 665] on button "Save" at bounding box center [1064, 676] width 58 height 36
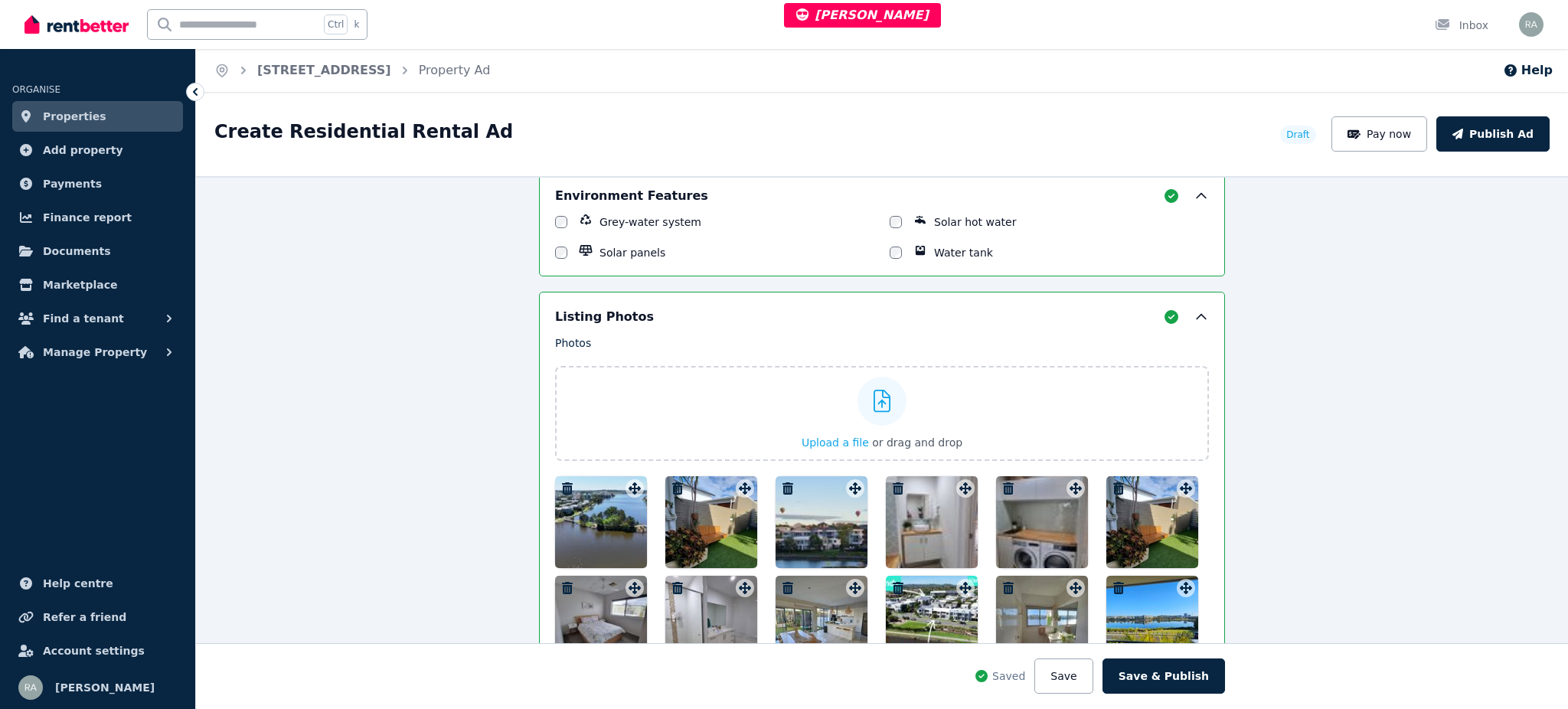
scroll to position [1958, 0]
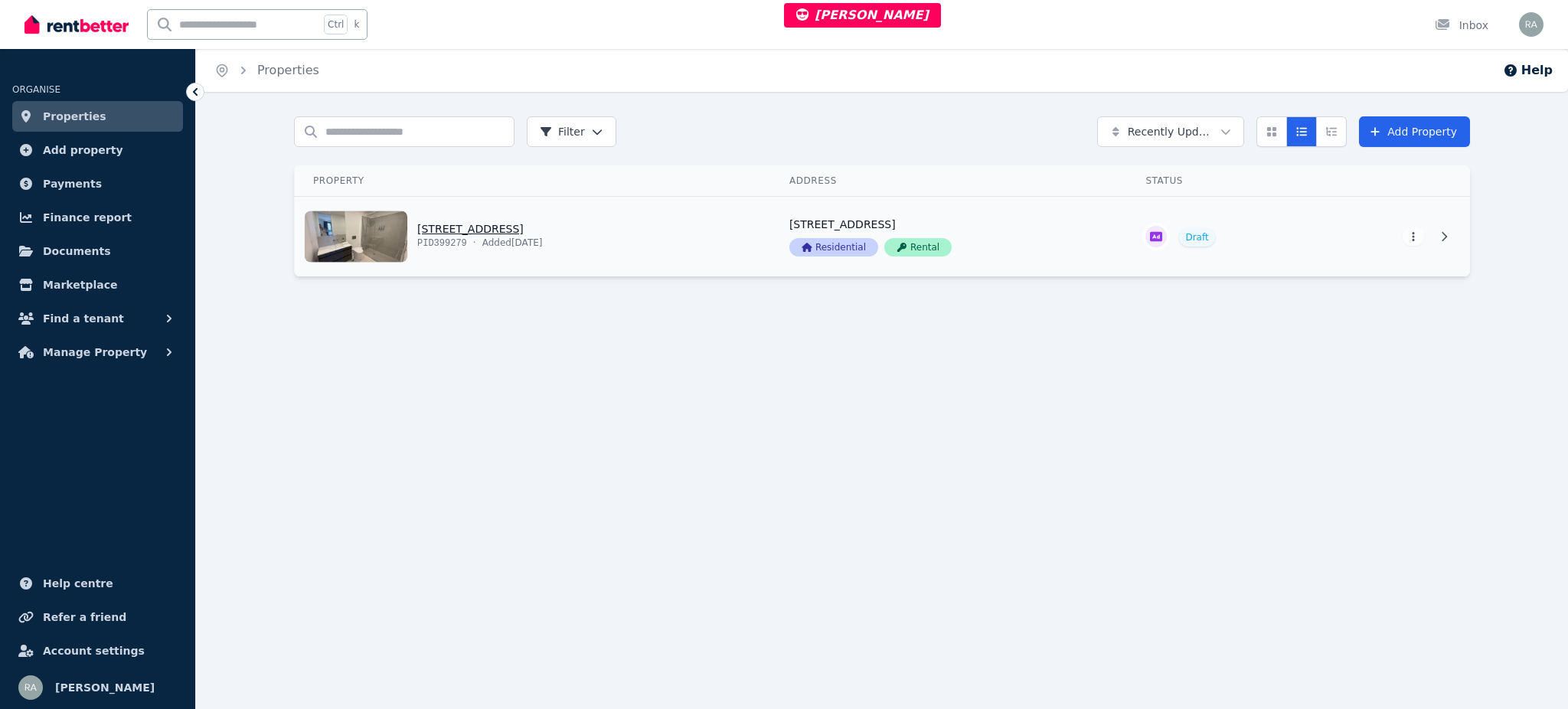
click at [658, 242] on link "View property details" at bounding box center [533, 236] width 476 height 79
